Goal: Information Seeking & Learning: Learn about a topic

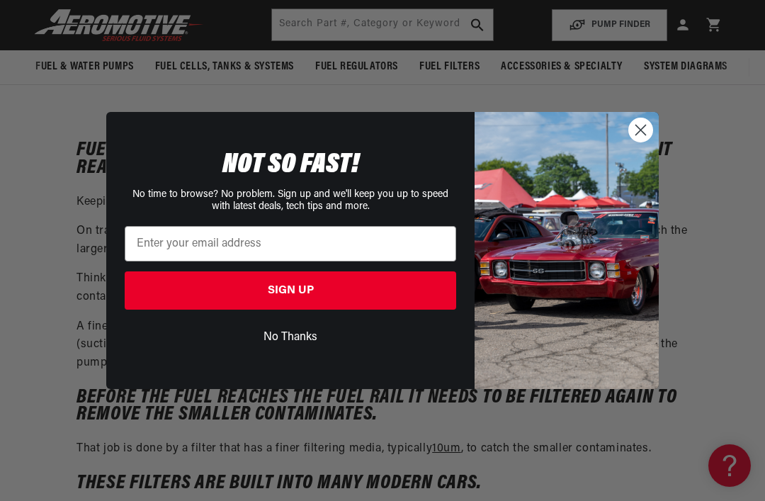
scroll to position [146, 0]
click at [636, 128] on circle "Close dialog" at bounding box center [640, 129] width 23 height 23
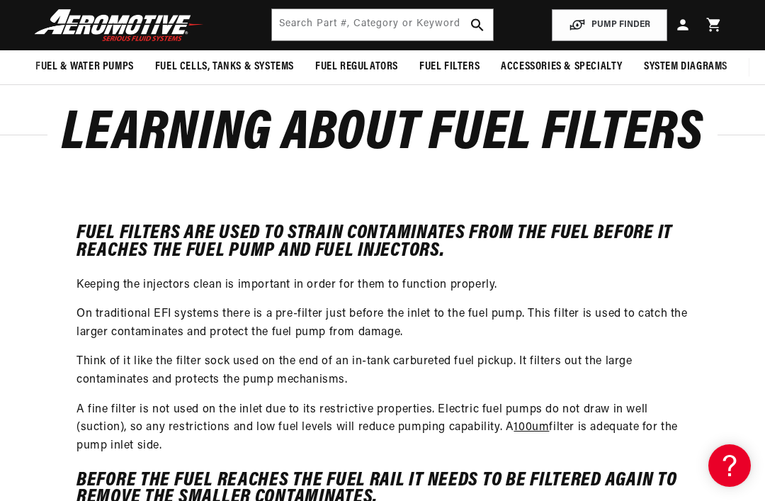
scroll to position [0, 0]
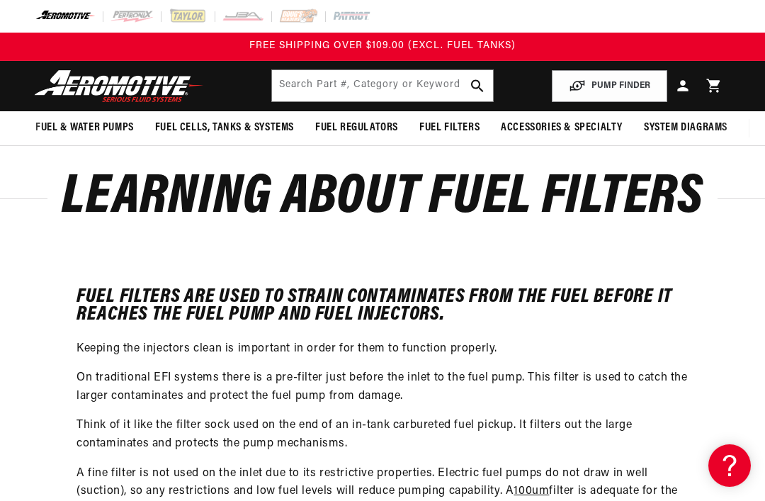
click at [454, 124] on span "Fuel Filters" at bounding box center [450, 127] width 60 height 15
click at [449, 123] on span "Fuel Filters" at bounding box center [450, 127] width 60 height 15
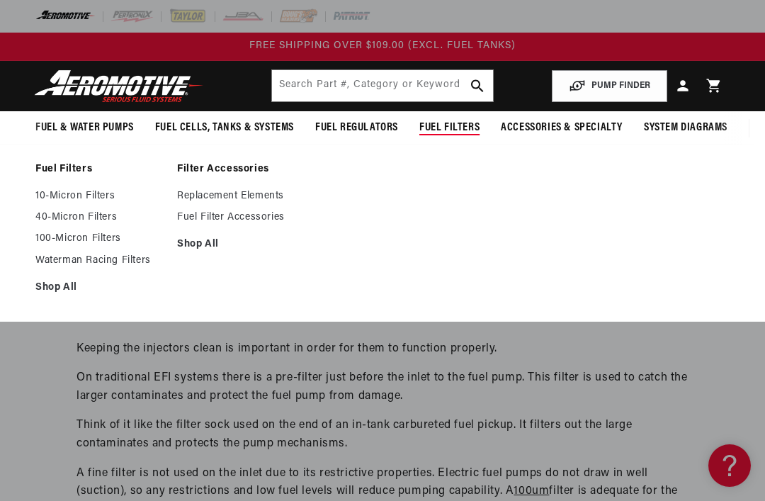
click at [82, 200] on link "10-Micron Filters" at bounding box center [99, 196] width 128 height 13
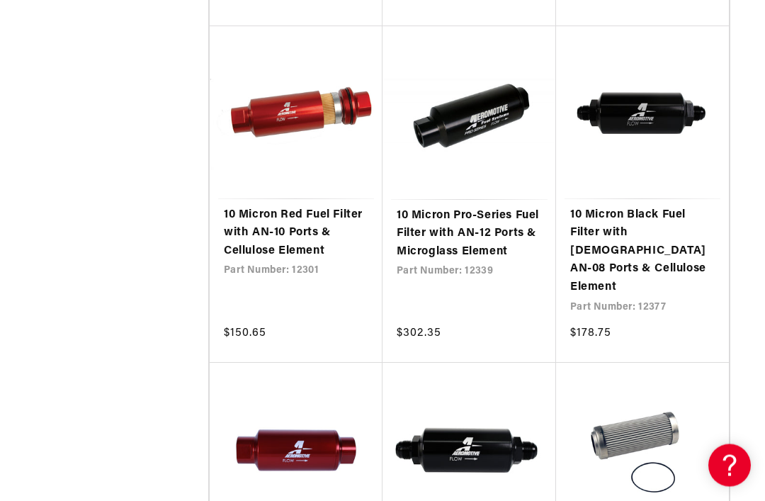
scroll to position [1377, 0]
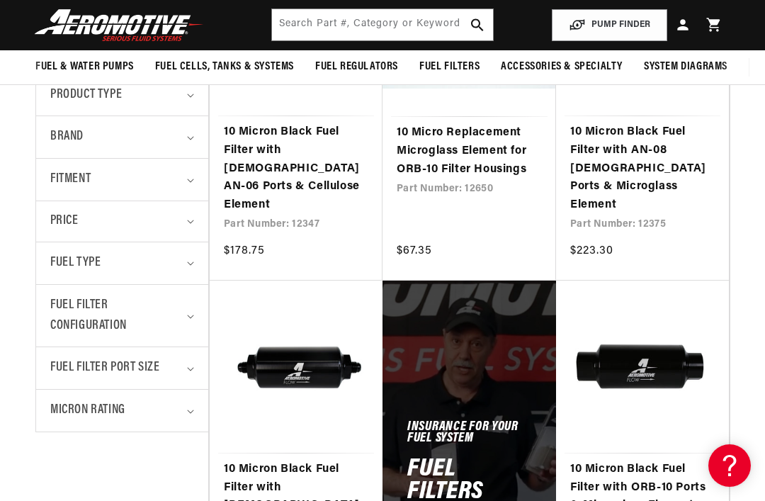
scroll to position [446, 0]
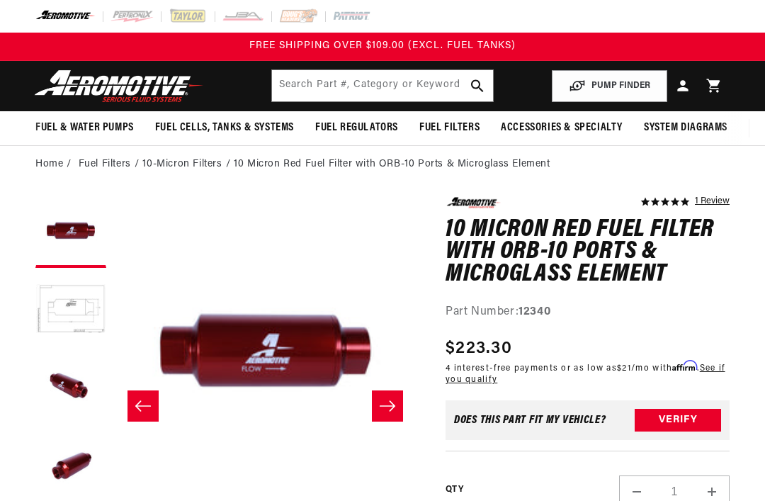
click at [398, 405] on button "Slide right" at bounding box center [387, 405] width 31 height 31
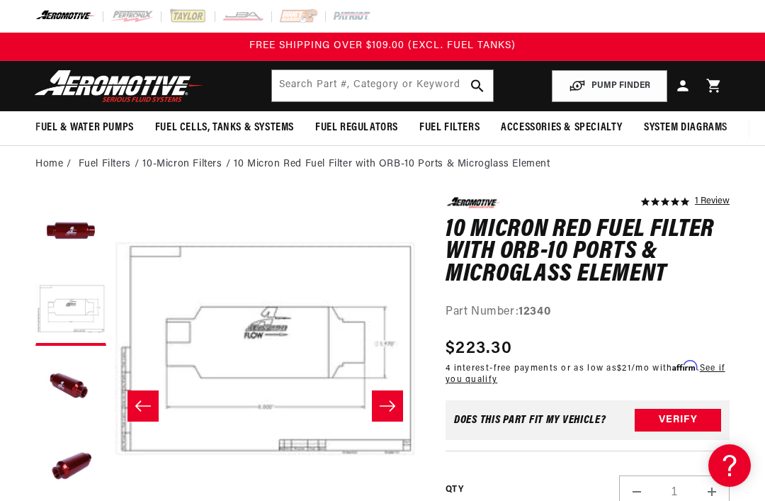
click at [141, 403] on icon "Slide left" at bounding box center [143, 406] width 17 height 14
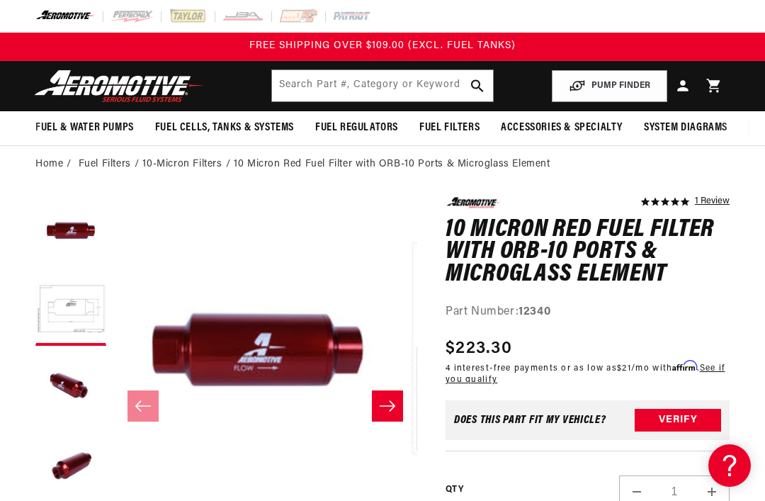
scroll to position [1, 0]
